Goal: Obtain resource: Obtain resource

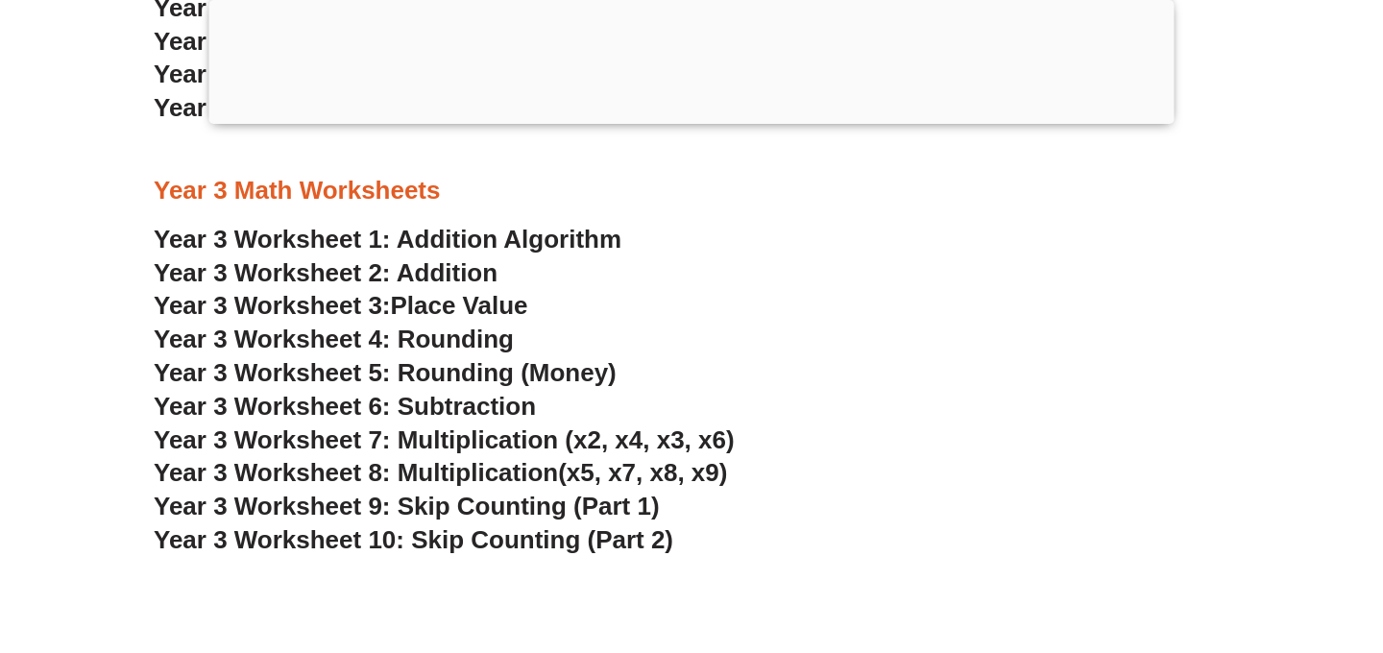
scroll to position [2680, 0]
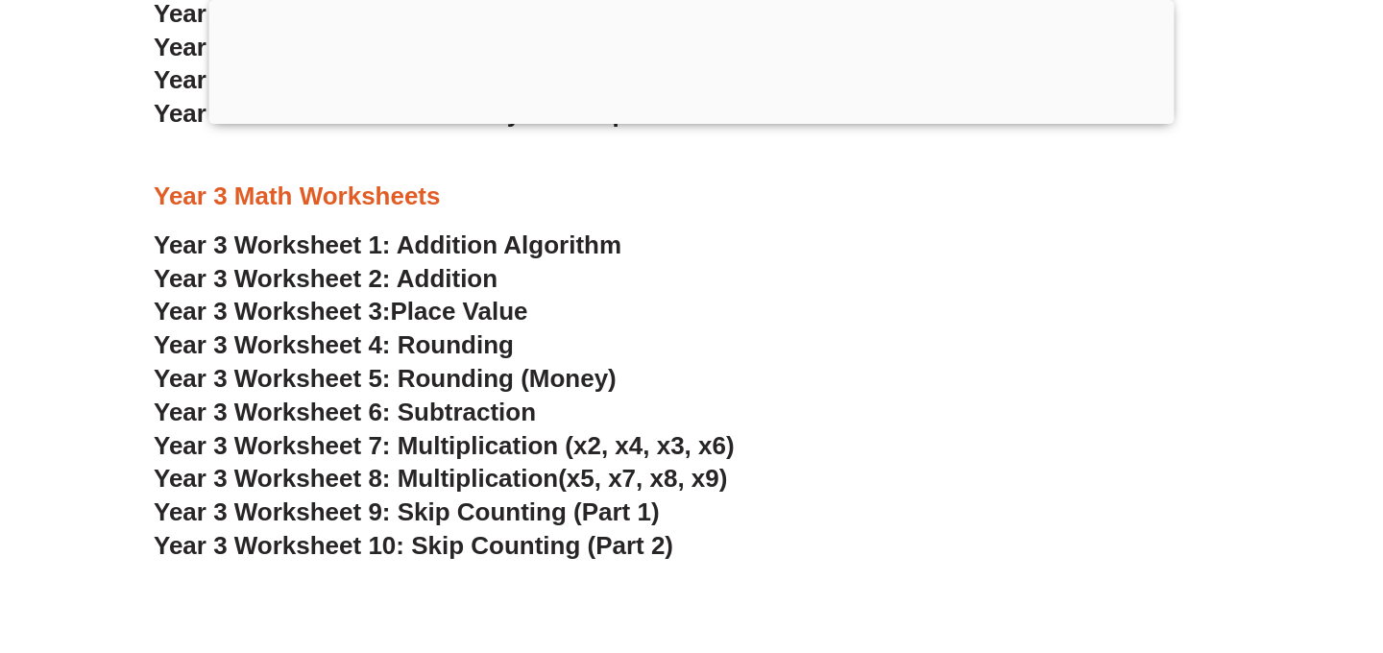
click at [449, 247] on link "Year 3 Worksheet 1: Addition Algorithm" at bounding box center [388, 244] width 468 height 29
click at [442, 277] on link "Year 3 Worksheet 2: Addition" at bounding box center [326, 278] width 344 height 29
click at [439, 311] on span "Place Value" at bounding box center [459, 311] width 137 height 29
click at [438, 342] on span "Year 3 Worksheet 4: Rounding" at bounding box center [334, 344] width 360 height 29
click at [443, 377] on span "Year 3 Worksheet 5: Rounding (Money)" at bounding box center [385, 378] width 463 height 29
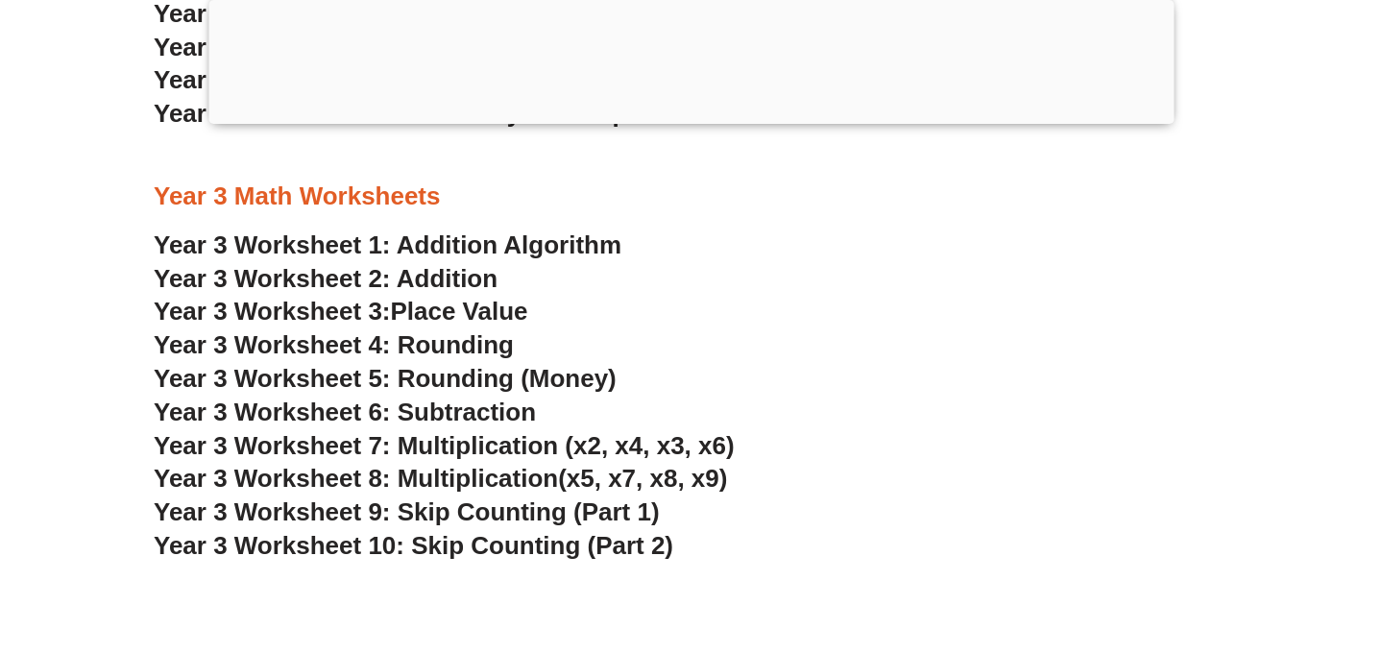
click at [445, 411] on span "Year 3 Worksheet 6: Subtraction" at bounding box center [345, 412] width 382 height 29
click at [460, 443] on span "Year 3 Worksheet 7: Multiplication (x2, x4, x3, x6)" at bounding box center [444, 445] width 581 height 29
click at [462, 478] on span "Year 3 Worksheet 8: Multiplication" at bounding box center [356, 478] width 404 height 29
click at [469, 512] on span "Year 3 Worksheet 9: Skip Counting (Part 1)" at bounding box center [407, 511] width 506 height 29
click at [469, 549] on span "Year 3 Worksheet 10: Skip Counting (Part 2)" at bounding box center [413, 545] width 519 height 29
